Goal: Transaction & Acquisition: Subscribe to service/newsletter

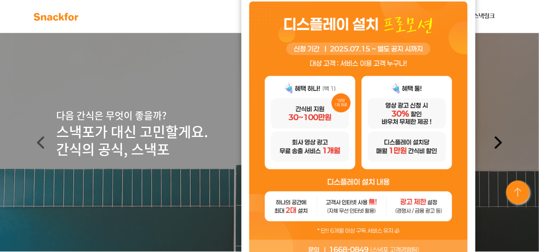
click at [486, 37] on link "Next" at bounding box center [498, 142] width 81 height 218
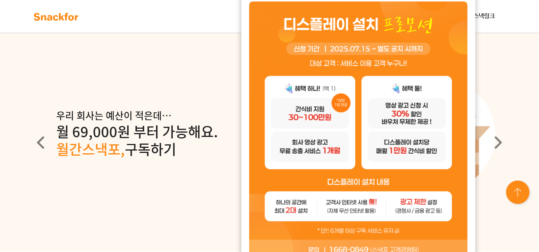
click at [161, 124] on p "월 69,000원 부터 가능해요. 월간스낵포, 구독하기" at bounding box center [269, 141] width 427 height 36
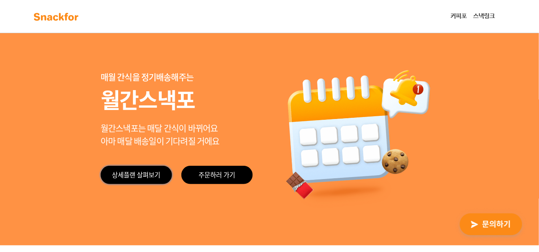
click at [143, 169] on link "상세플랜 살펴보기" at bounding box center [136, 175] width 71 height 18
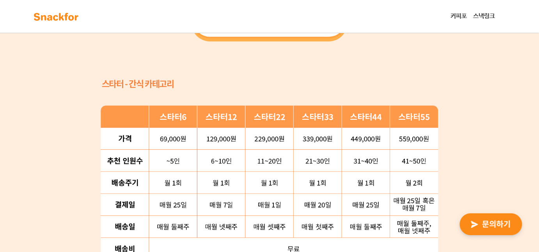
click at [143, 169] on img at bounding box center [270, 193] width 338 height 176
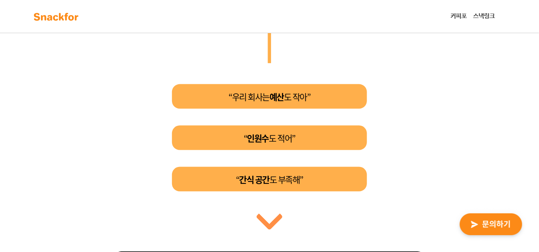
scroll to position [366, 0]
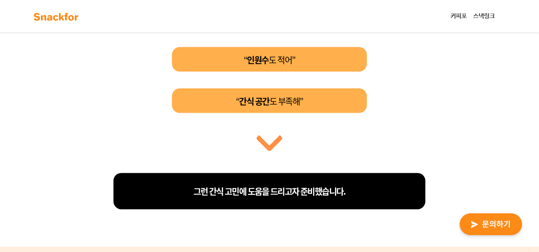
click at [486, 17] on link "스낵링크" at bounding box center [484, 17] width 28 height 16
click at [455, 20] on link "커피포" at bounding box center [458, 17] width 23 height 16
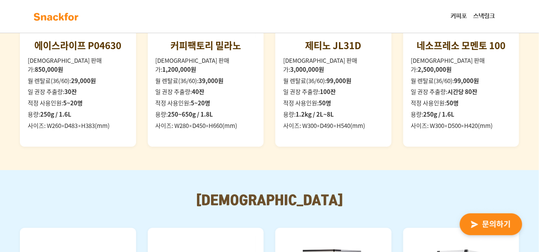
scroll to position [879, 0]
